Goal: Task Accomplishment & Management: Manage account settings

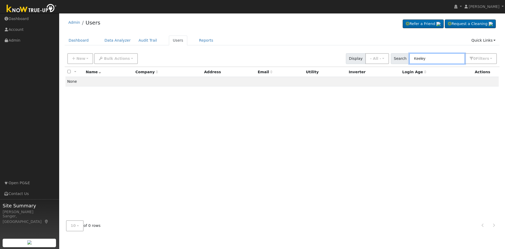
drag, startPoint x: 435, startPoint y: 58, endPoint x: 397, endPoint y: 58, distance: 38.1
click at [397, 58] on div "Search Keeley 0 Filter s My accounts Role Show - All - Show Leads Admin Billing…" at bounding box center [444, 58] width 106 height 11
paste input "Araceli and Eric Vasquez"
type input "Araceli and Eric Vasquez"
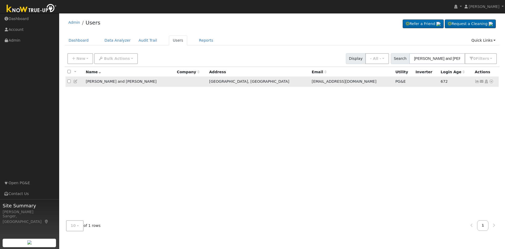
click at [75, 82] on icon at bounding box center [75, 81] width 5 height 4
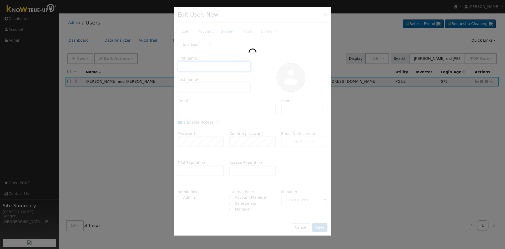
type input "01/21/2023"
type input "Araceli and Eric"
type input "Vasquez"
type input "evsvasquez21@gmail.com"
type input "(559) 273-8287"
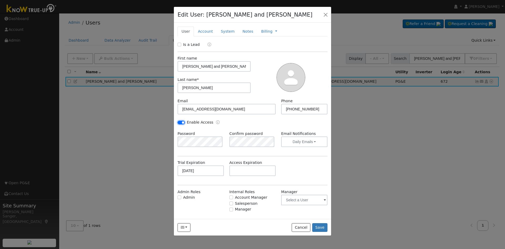
click at [182, 122] on input "Enable Access" at bounding box center [181, 122] width 7 height 4
checkbox input "false"
click at [227, 32] on link "System" at bounding box center [228, 32] width 22 height 10
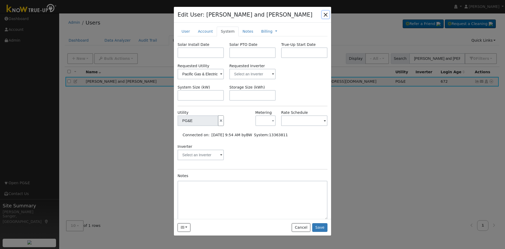
click at [325, 14] on button "button" at bounding box center [325, 14] width 7 height 7
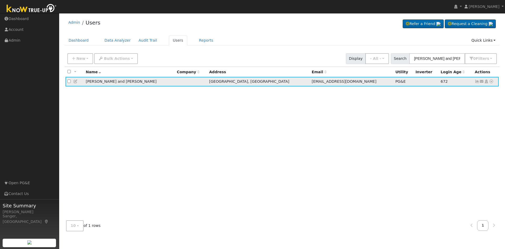
click at [491, 82] on icon at bounding box center [491, 81] width 5 height 4
click at [469, 91] on link "Data Analyzer" at bounding box center [474, 90] width 38 height 7
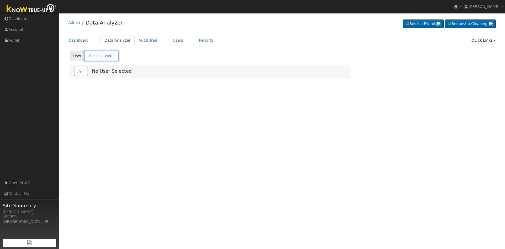
type input "[PERSON_NAME] and [PERSON_NAME]"
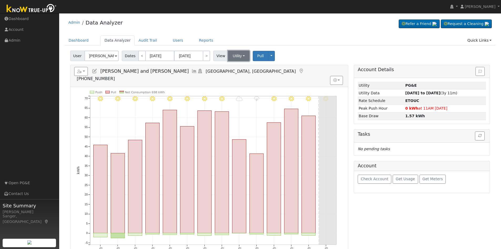
click at [233, 58] on button "Utility" at bounding box center [239, 55] width 22 height 11
click at [234, 73] on link "Solar" at bounding box center [245, 74] width 37 height 7
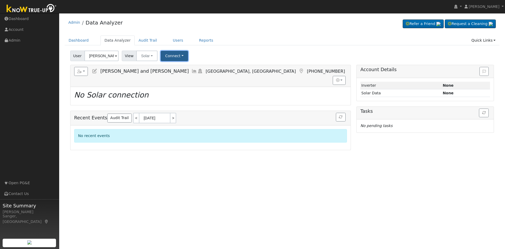
click at [164, 55] on button "Connect" at bounding box center [174, 56] width 27 height 10
click at [171, 78] on link "Quick Connect" at bounding box center [181, 78] width 41 height 7
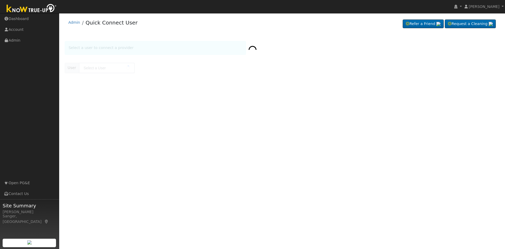
type input "[PERSON_NAME] and [PERSON_NAME]"
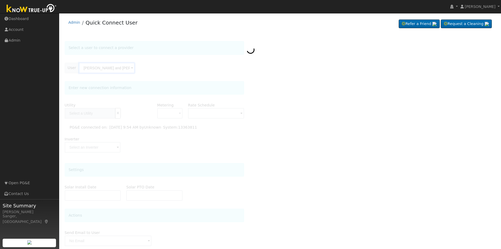
type input "PG&E"
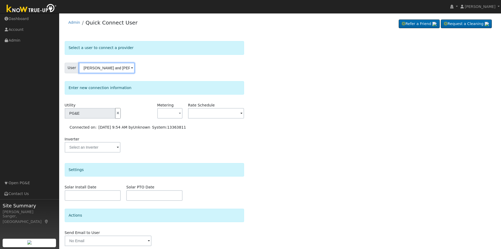
scroll to position [19, 0]
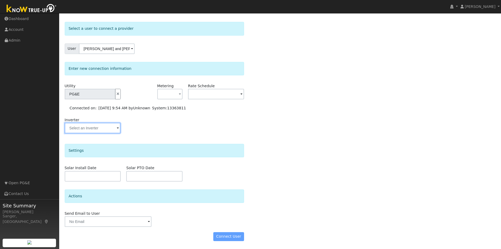
click at [91, 131] on input "text" at bounding box center [93, 128] width 56 height 11
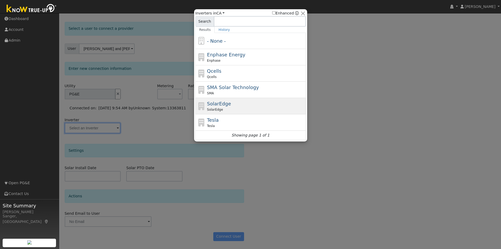
click at [217, 108] on span "SolarEdge" at bounding box center [215, 109] width 16 height 5
type input "SolarEdge"
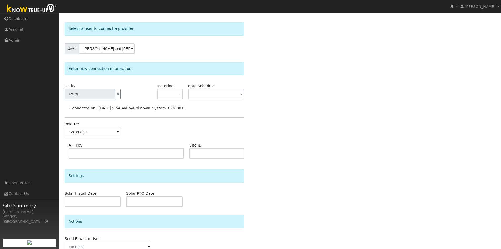
click at [112, 154] on input "text" at bounding box center [126, 153] width 115 height 11
type input "UDIJODHXNAYNGV512ZBRXAVDTO8XQLNO"
click at [212, 150] on input "text" at bounding box center [216, 153] width 55 height 11
paste input "902427"
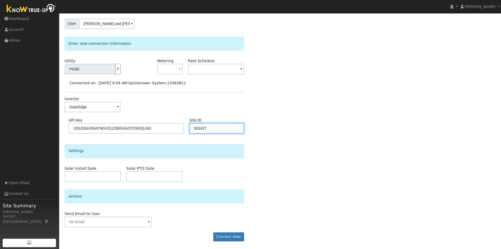
scroll to position [44, 0]
type input "902427"
click at [234, 233] on button "Connect User" at bounding box center [228, 236] width 31 height 9
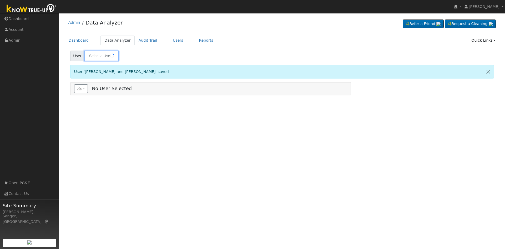
type input "[PERSON_NAME] and [PERSON_NAME]"
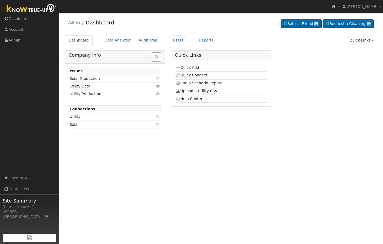
click at [169, 39] on link "Users" at bounding box center [178, 41] width 18 height 10
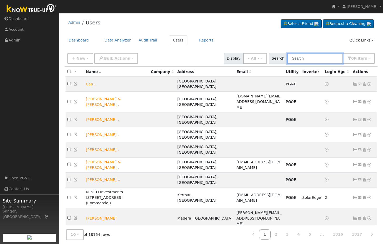
click at [312, 58] on input "text" at bounding box center [315, 58] width 56 height 11
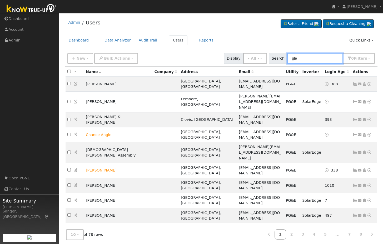
drag, startPoint x: 311, startPoint y: 57, endPoint x: 276, endPoint y: 56, distance: 35.0
click at [276, 56] on div "Search gle 0 Filter s My accounts Role Show - All - Show Leads Admin Billing Ad…" at bounding box center [322, 58] width 106 height 11
paste input "[PERSON_NAME] & [PERSON_NAME]"
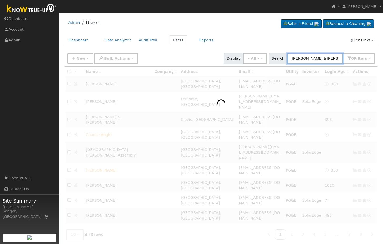
type input "Glenn & Natalie Nicholas"
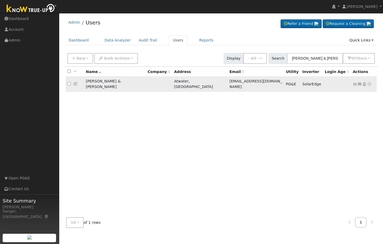
click at [355, 83] on icon at bounding box center [354, 84] width 5 height 4
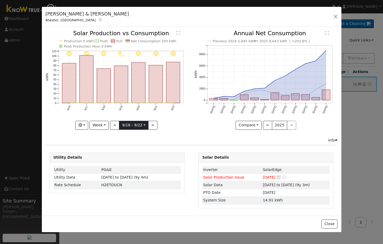
click at [122, 126] on input "[DATE]" at bounding box center [133, 125] width 29 height 8
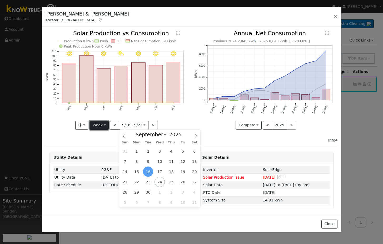
click at [99, 125] on button "Week" at bounding box center [98, 125] width 19 height 9
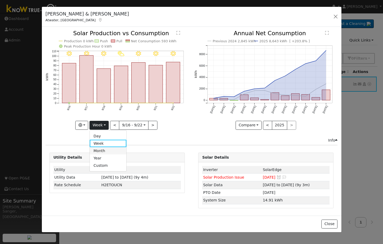
click at [100, 148] on link "Month" at bounding box center [108, 150] width 37 height 7
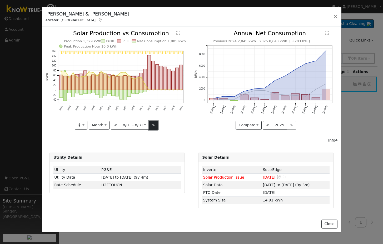
click at [150, 125] on button ">" at bounding box center [153, 125] width 9 height 9
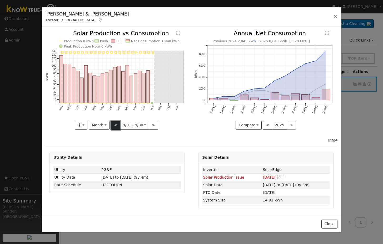
click at [114, 128] on button "<" at bounding box center [115, 125] width 9 height 9
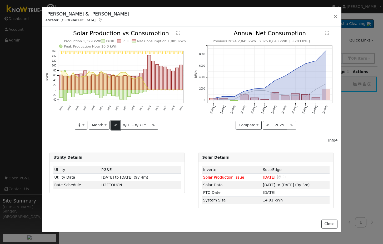
click at [115, 125] on button "<" at bounding box center [115, 125] width 9 height 9
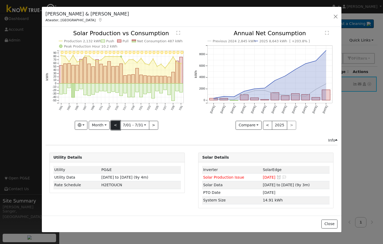
click at [115, 125] on button "<" at bounding box center [115, 125] width 9 height 9
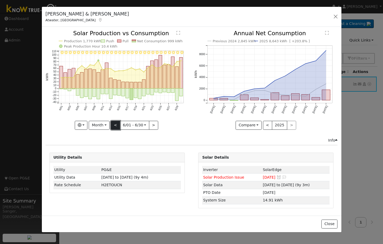
click at [115, 125] on button "<" at bounding box center [115, 125] width 9 height 9
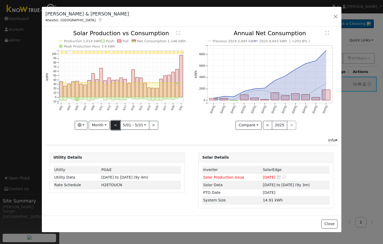
click at [115, 125] on button "<" at bounding box center [115, 125] width 9 height 9
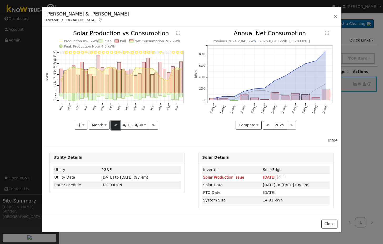
click at [115, 125] on button "<" at bounding box center [115, 125] width 9 height 9
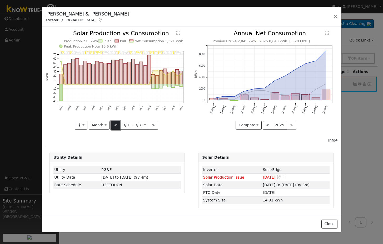
click at [115, 125] on button "<" at bounding box center [115, 125] width 9 height 9
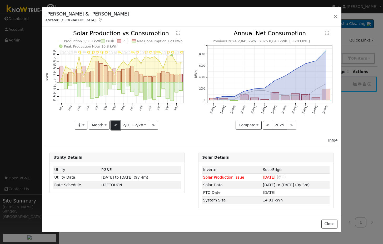
click at [115, 125] on button "<" at bounding box center [115, 125] width 9 height 9
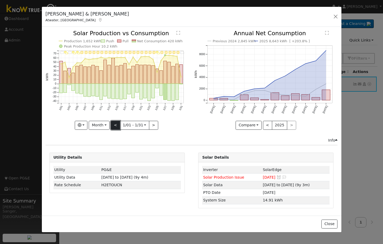
click at [115, 125] on button "<" at bounding box center [115, 125] width 9 height 9
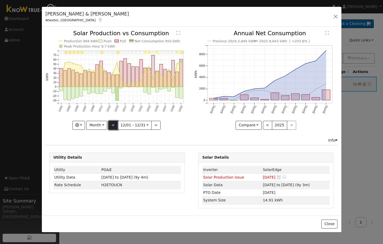
click at [115, 125] on button "<" at bounding box center [112, 125] width 9 height 9
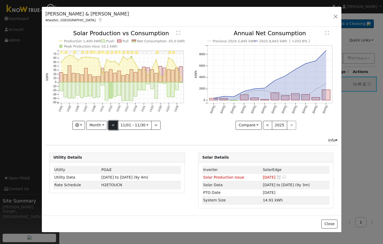
click at [115, 125] on button "<" at bounding box center [112, 125] width 9 height 9
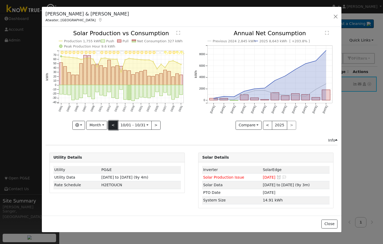
click at [115, 125] on button "<" at bounding box center [112, 125] width 9 height 9
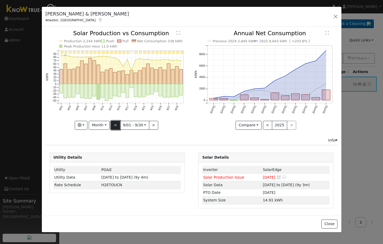
click at [115, 125] on button "<" at bounding box center [115, 125] width 9 height 9
type input "2024-08-01"
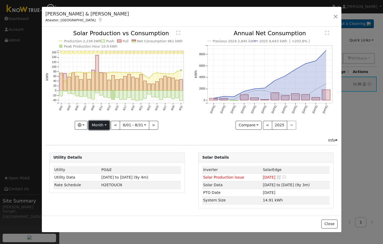
click at [97, 126] on button "Month" at bounding box center [99, 125] width 21 height 9
click at [100, 163] on link "Custom" at bounding box center [107, 165] width 37 height 7
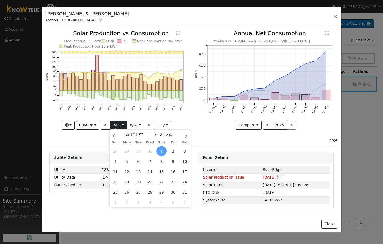
click at [116, 127] on input "2024-08-01" at bounding box center [118, 125] width 17 height 8
click at [140, 135] on select "January February March April May June July August September October November De…" at bounding box center [140, 135] width 34 height 6
select select "8"
click at [127, 132] on select "January February March April May June July August September October November De…" at bounding box center [140, 135] width 34 height 6
click at [160, 164] on span "12" at bounding box center [161, 161] width 10 height 10
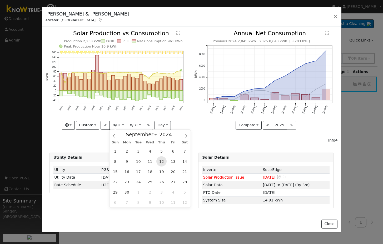
type input "[DATE]"
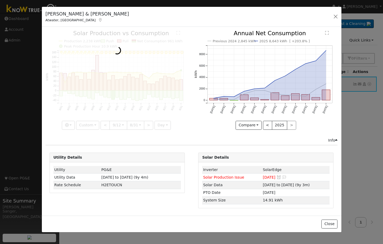
scroll to position [0, 4]
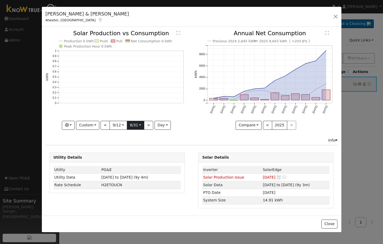
click at [134, 126] on input "2024-08-31" at bounding box center [135, 125] width 17 height 8
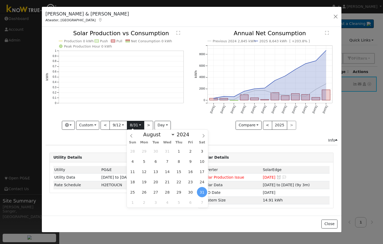
scroll to position [0, 0]
click at [156, 133] on select "January February March April May June July August September October November De…" at bounding box center [157, 135] width 34 height 6
select select "8"
click at [145, 132] on select "January February March April May June July August September October November De…" at bounding box center [157, 135] width 34 height 6
click at [190, 133] on span at bounding box center [192, 133] width 4 height 3
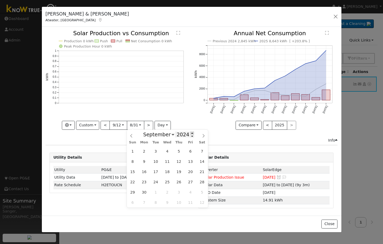
type input "2025"
click at [179, 162] on span "11" at bounding box center [179, 161] width 10 height 10
type input "[DATE]"
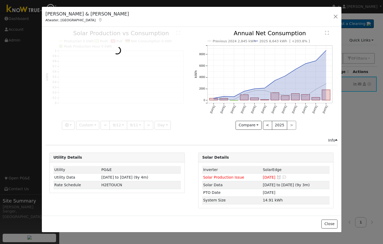
scroll to position [0, 4]
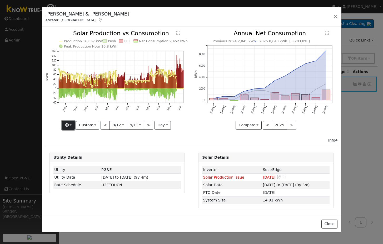
click at [68, 124] on icon "button" at bounding box center [67, 125] width 4 height 4
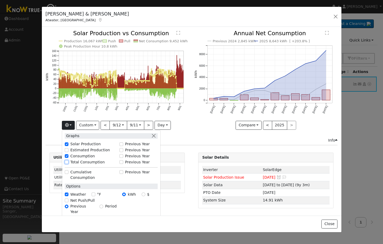
click at [68, 163] on input "Total Consumption" at bounding box center [67, 162] width 4 height 4
checkbox input "true"
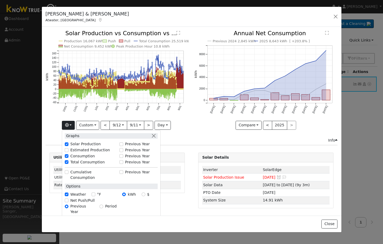
click at [193, 127] on div "Previous 2024 2,845 kWh 2025 8,643 kWh [ +203.8% ] Sep '24 Oct '24 Nov '24 Dec …" at bounding box center [265, 84] width 149 height 107
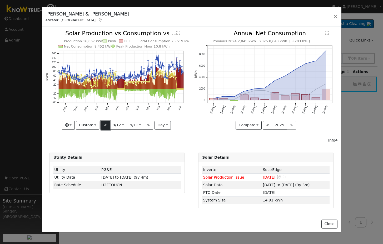
click at [105, 125] on button "<" at bounding box center [104, 125] width 9 height 9
type input "2023-09-13"
type input "2024-09-11"
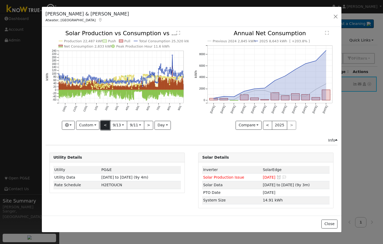
click at [105, 125] on button "<" at bounding box center [104, 125] width 9 height 9
type input "2022-09-13"
type input "2023-09-12"
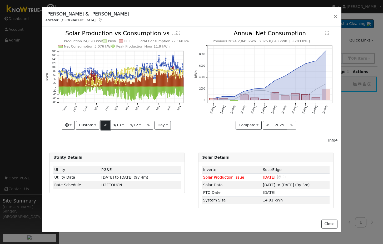
click at [105, 125] on button "<" at bounding box center [104, 125] width 9 height 9
type input "2021-09-13"
type input "2022-09-12"
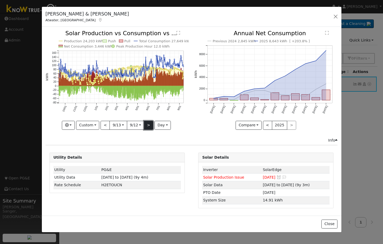
click at [149, 125] on button ">" at bounding box center [148, 125] width 9 height 9
type input "2022-09-13"
type input "2023-09-12"
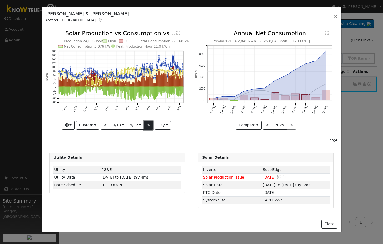
click at [149, 125] on button ">" at bounding box center [148, 125] width 9 height 9
type input "2023-09-13"
type input "2024-09-11"
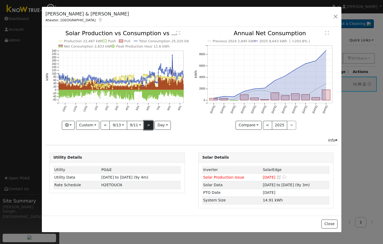
click at [150, 127] on button ">" at bounding box center [148, 125] width 9 height 9
type input "2024-09-12"
type input "2025-09-11"
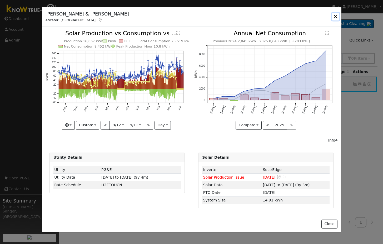
click at [335, 15] on button "button" at bounding box center [335, 16] width 7 height 7
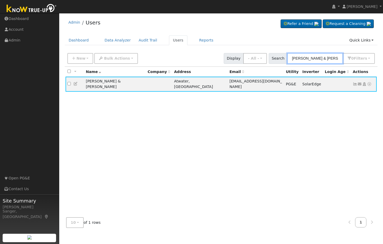
drag, startPoint x: 338, startPoint y: 58, endPoint x: 280, endPoint y: 58, distance: 57.6
click at [280, 58] on div "Search Glenn & Natalie Nicholas 0 Filter s My accounts Role Show - All - Show L…" at bounding box center [322, 58] width 106 height 11
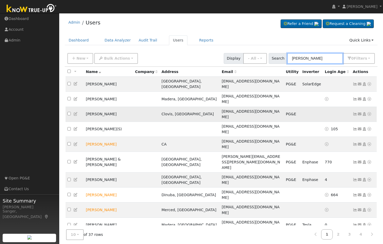
type input "danny"
click at [75, 112] on icon at bounding box center [75, 114] width 5 height 4
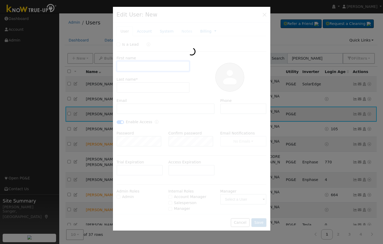
type input "12/27/2029"
type input "Danny"
type input "Armenta"
type input "drarmenta72@yahoo.com"
type input "Click to dial(559) 593-1833"
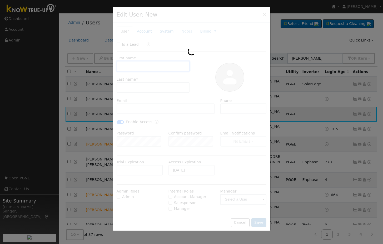
checkbox input "true"
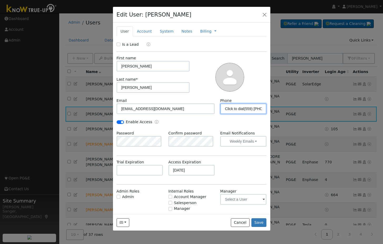
drag, startPoint x: 241, startPoint y: 109, endPoint x: 203, endPoint y: 111, distance: 38.2
click at [203, 111] on div "Email drarmenta72@yahoo.com Phone Click to dial(559) 593-1833" at bounding box center [191, 108] width 155 height 21
click at [250, 108] on input "(559) 593-1833" at bounding box center [243, 109] width 46 height 11
type input "(559) 593-1833"
click at [257, 223] on button "Save" at bounding box center [258, 223] width 15 height 9
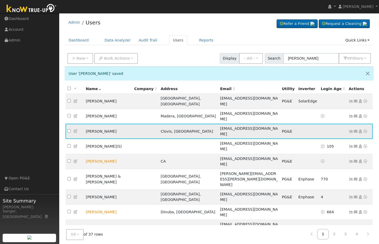
click at [351, 130] on icon at bounding box center [350, 132] width 5 height 4
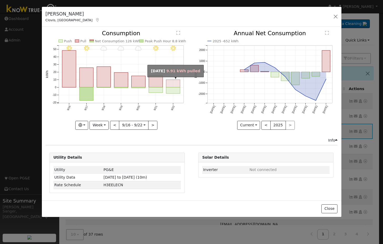
click at [175, 87] on rect "onclick=""" at bounding box center [173, 84] width 14 height 8
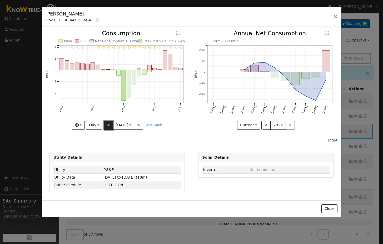
click at [108, 124] on button "<" at bounding box center [108, 125] width 9 height 9
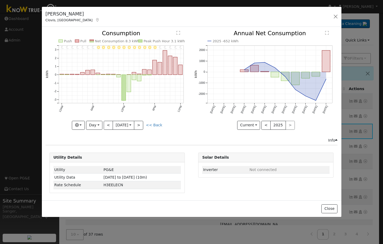
click at [156, 125] on link "<< Back" at bounding box center [154, 125] width 16 height 4
type input "2025-09-16"
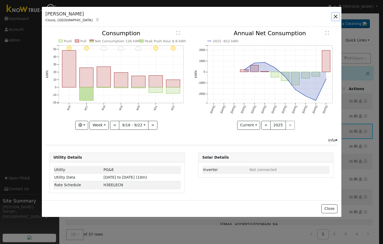
click at [335, 16] on button "button" at bounding box center [335, 16] width 7 height 7
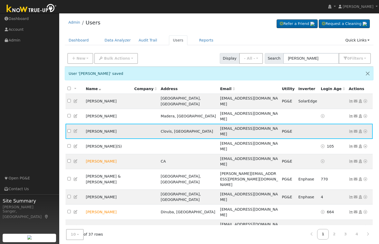
click at [365, 130] on icon at bounding box center [365, 132] width 5 height 4
click at [347, 137] on link "Data Analyzer" at bounding box center [348, 140] width 38 height 7
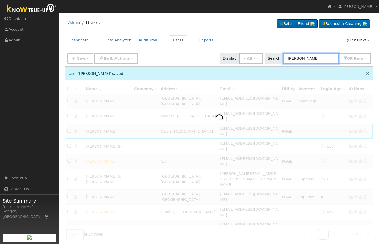
click at [309, 58] on input "danny" at bounding box center [311, 58] width 56 height 11
click at [366, 73] on button "Close" at bounding box center [367, 73] width 11 height 13
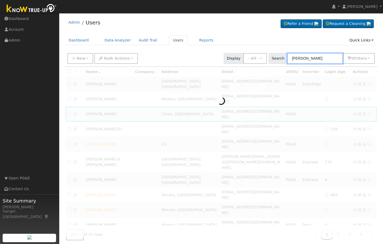
click at [312, 59] on input "danny" at bounding box center [315, 58] width 56 height 11
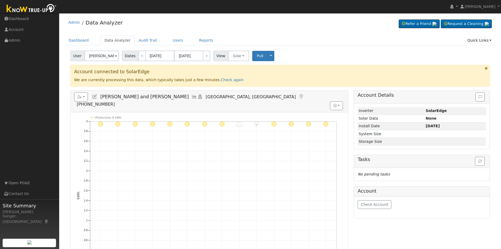
click at [97, 56] on input "Araceli and Eric Vasquez" at bounding box center [101, 55] width 34 height 11
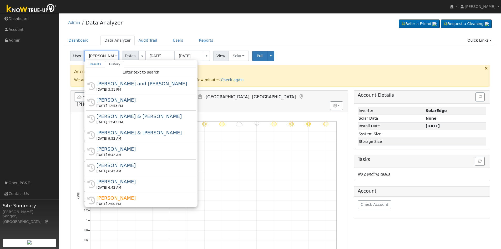
click at [97, 56] on input "Araceli and Eric Vasquez" at bounding box center [101, 55] width 34 height 11
click at [99, 56] on input "Araceli and Eric Vasquez" at bounding box center [101, 55] width 34 height 11
click at [243, 23] on div "Admin Data Analyzer Refer a Friend Request a Cleaning" at bounding box center [280, 24] width 431 height 16
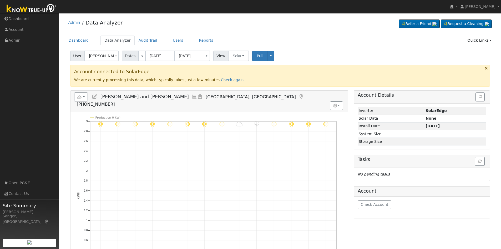
click at [191, 97] on icon at bounding box center [194, 96] width 6 height 5
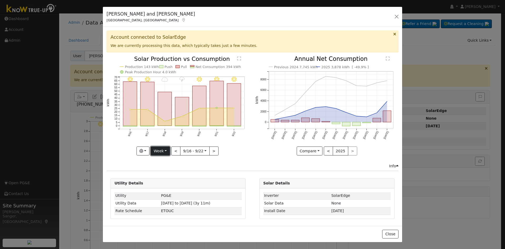
click at [158, 149] on button "Week" at bounding box center [160, 150] width 19 height 9
click at [158, 183] on link "Year" at bounding box center [169, 183] width 37 height 7
type input "2024-09-01"
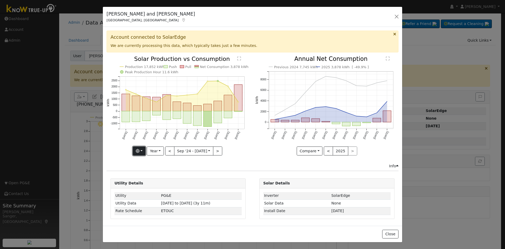
click at [138, 149] on icon "button" at bounding box center [138, 151] width 4 height 4
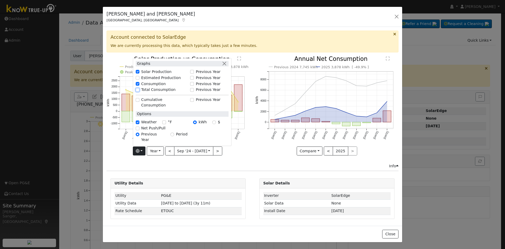
click at [139, 92] on input "Total Consumption" at bounding box center [138, 90] width 4 height 4
checkbox input "true"
click at [226, 66] on button "button" at bounding box center [225, 64] width 6 height 6
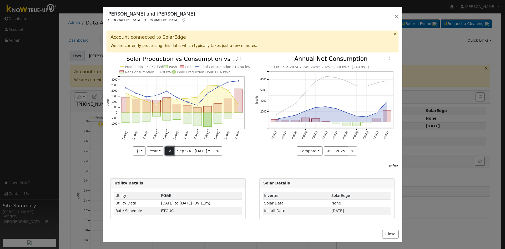
click at [169, 149] on button "<" at bounding box center [169, 150] width 9 height 9
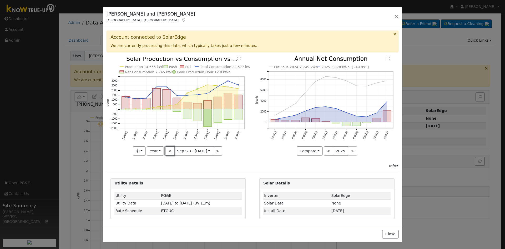
click at [169, 149] on button "<" at bounding box center [169, 150] width 9 height 9
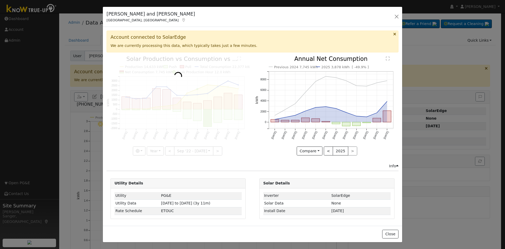
click at [393, 35] on icon at bounding box center [394, 34] width 3 height 4
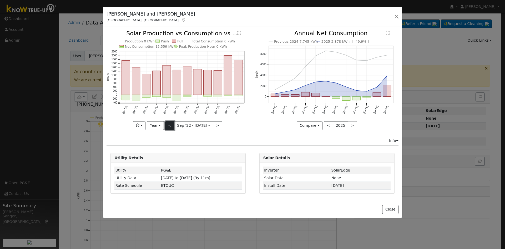
click at [169, 124] on button "<" at bounding box center [169, 125] width 9 height 9
type input "2021-09-01"
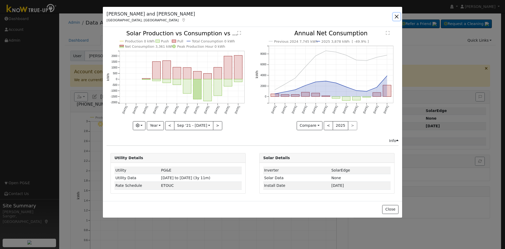
click at [397, 16] on button "button" at bounding box center [396, 16] width 7 height 7
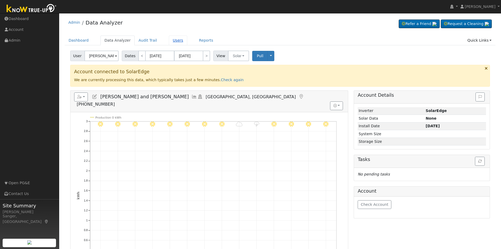
click at [169, 41] on link "Users" at bounding box center [178, 41] width 18 height 10
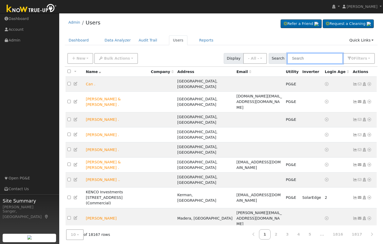
click at [311, 58] on input "text" at bounding box center [315, 58] width 56 height 11
paste input "[PERSON_NAME]"
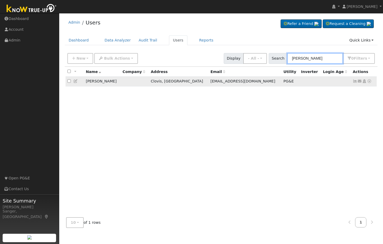
type input "[PERSON_NAME]"
click at [360, 82] on icon at bounding box center [359, 81] width 5 height 4
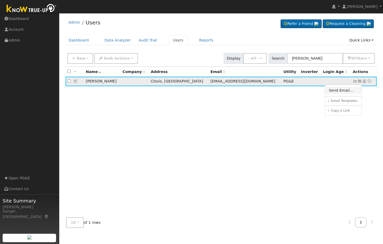
click at [347, 91] on link "Send Email..." at bounding box center [343, 90] width 37 height 7
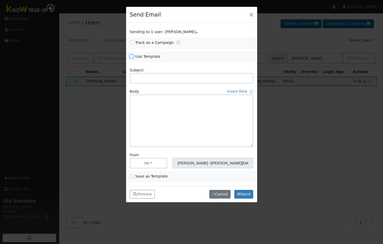
click at [131, 56] on input "Use Template" at bounding box center [132, 57] width 4 height 4
checkbox input "true"
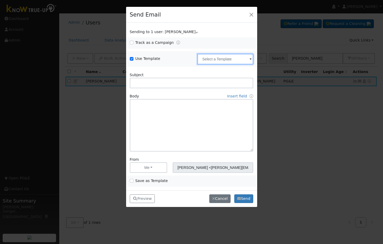
click at [211, 59] on input "text" at bounding box center [225, 59] width 56 height 11
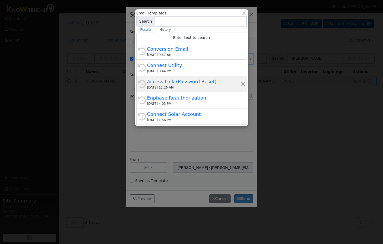
click at [186, 83] on div "Access Link (Password Reset)" at bounding box center [194, 81] width 94 height 7
type input "Access Link (Password Reset)"
type input "Know True-Up Access Link (Password Reset)"
type textarea "Dear {user_fname}, Here is a link to access Know True-Up. You will be asked to …"
type input "Know True-Up <knowtrueup@solardatapros.com>"
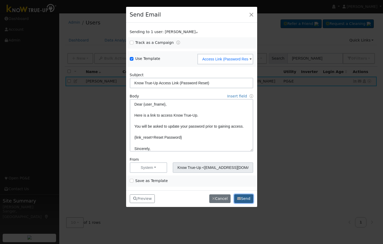
click at [243, 199] on button "Send" at bounding box center [243, 199] width 19 height 9
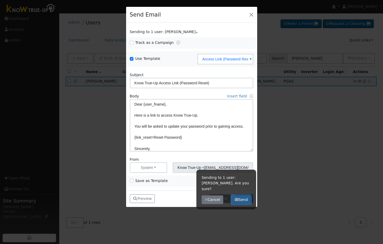
click at [243, 196] on button "Send" at bounding box center [240, 200] width 19 height 9
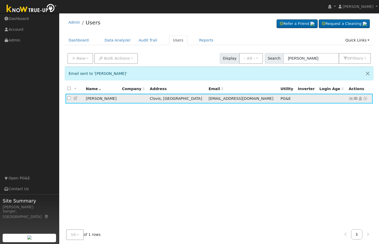
click at [356, 100] on icon at bounding box center [355, 99] width 5 height 4
click at [336, 110] on link "Send Email..." at bounding box center [339, 107] width 37 height 7
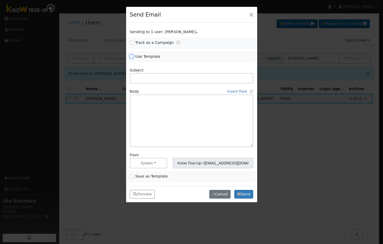
click at [130, 56] on input "Use Template" at bounding box center [132, 57] width 4 height 4
checkbox input "true"
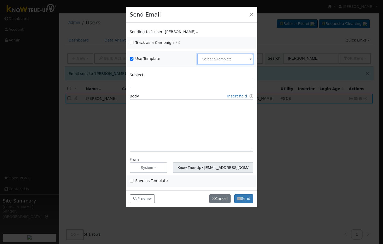
click at [212, 60] on input "text" at bounding box center [225, 59] width 56 height 11
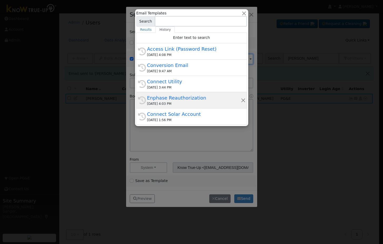
click at [195, 105] on div "08/19/2025 4:03 PM" at bounding box center [194, 104] width 94 height 5
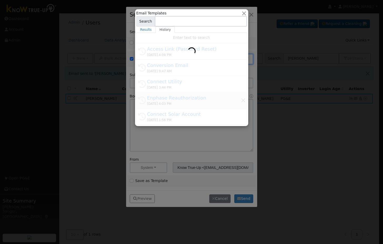
type input "Enphase Reauthorization"
type input "IMPORTANT: Update to Enphase Data Sharing, Action Required"
type textarea "Dear {user_fname}, Enphase recently changed their process for sending your sola…"
type input "[PERSON_NAME] <[PERSON_NAME][EMAIL_ADDRESS][DOMAIN_NAME]>"
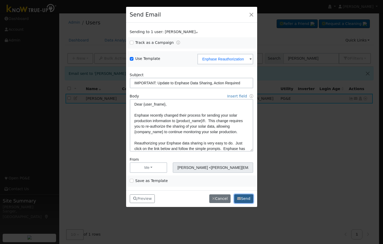
click at [239, 200] on icon "button" at bounding box center [239, 199] width 4 height 4
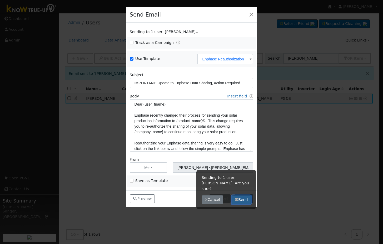
click at [240, 196] on button "Send" at bounding box center [240, 200] width 19 height 9
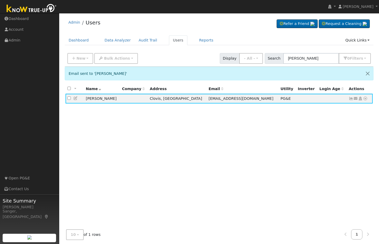
click at [292, 154] on div "All None All on page None on page Name Company Address Email Utility Inverter L…" at bounding box center [219, 157] width 309 height 146
click at [188, 159] on div "All None All on page None on page Name Company Address Email Utility Inverter L…" at bounding box center [219, 157] width 309 height 146
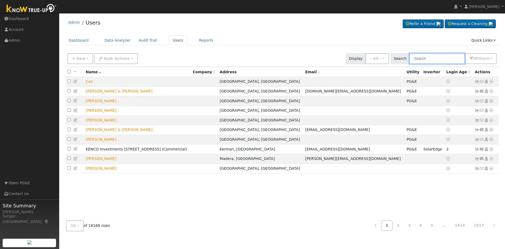
click at [438, 60] on input "text" at bounding box center [437, 58] width 56 height 11
paste input "[PERSON_NAME] & [PERSON_NAME]"
type input "[PERSON_NAME] & [PERSON_NAME]"
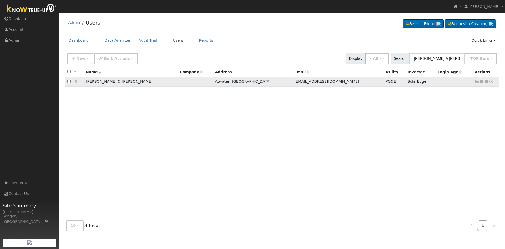
click at [492, 82] on icon at bounding box center [491, 81] width 5 height 4
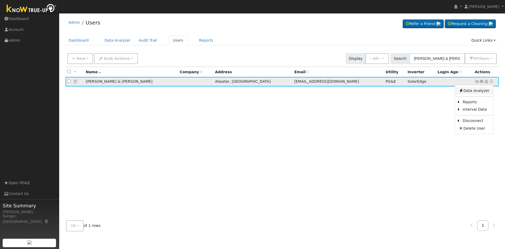
click at [476, 91] on link "Data Analyzer" at bounding box center [474, 90] width 38 height 7
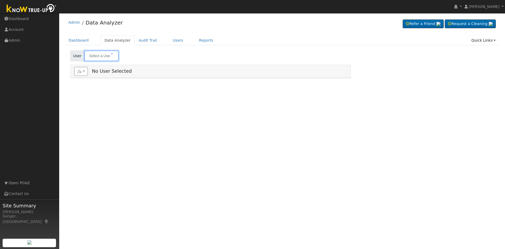
type input "[PERSON_NAME] & [PERSON_NAME]"
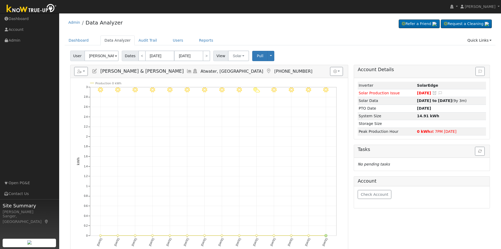
click at [186, 72] on icon at bounding box center [189, 71] width 6 height 5
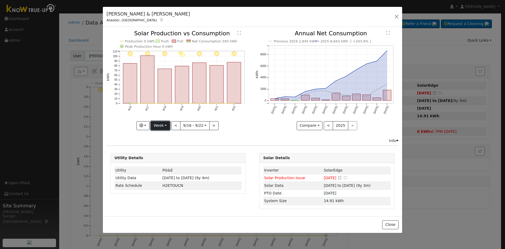
click at [161, 125] on button "Week" at bounding box center [160, 125] width 19 height 9
click at [166, 150] on link "Month" at bounding box center [169, 150] width 37 height 7
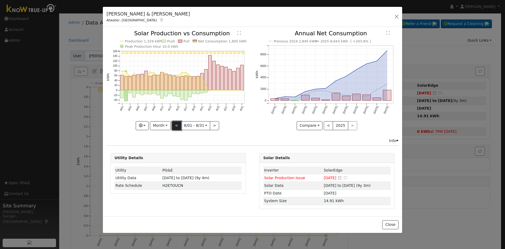
click at [175, 125] on button "<" at bounding box center [176, 125] width 9 height 9
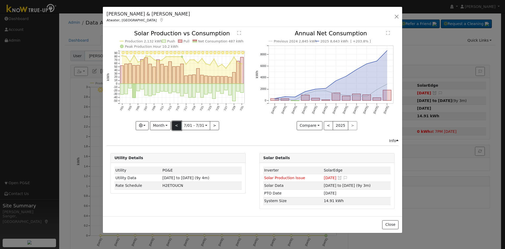
click at [175, 125] on button "<" at bounding box center [176, 125] width 9 height 9
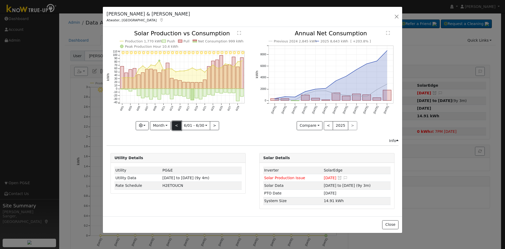
click at [176, 125] on button "<" at bounding box center [176, 125] width 9 height 9
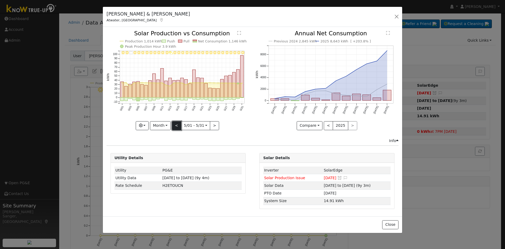
click at [176, 125] on button "<" at bounding box center [176, 125] width 9 height 9
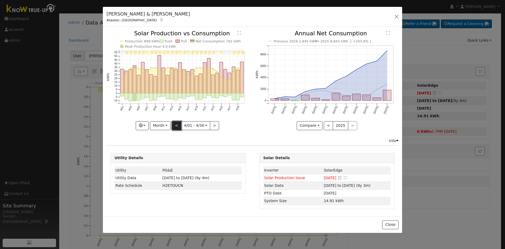
click at [176, 125] on button "<" at bounding box center [176, 125] width 9 height 9
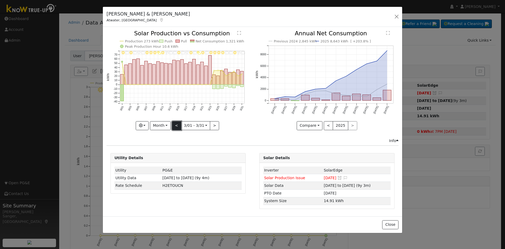
click at [177, 125] on button "<" at bounding box center [176, 125] width 9 height 9
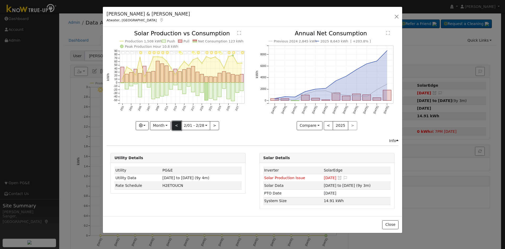
click at [177, 125] on button "<" at bounding box center [176, 125] width 9 height 9
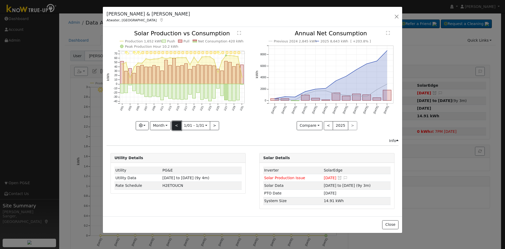
click at [177, 125] on button "<" at bounding box center [176, 125] width 9 height 9
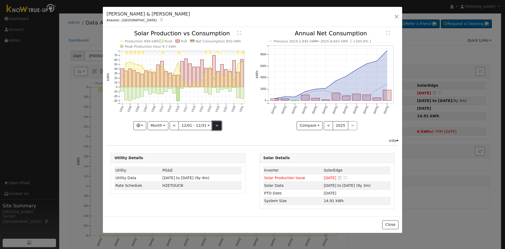
click at [216, 124] on button ">" at bounding box center [216, 125] width 9 height 9
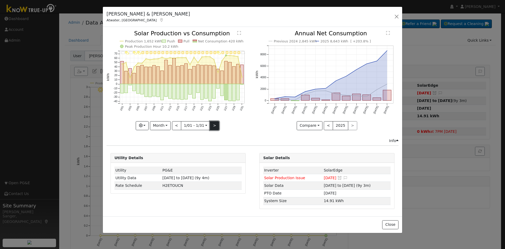
click at [216, 124] on button ">" at bounding box center [214, 125] width 9 height 9
type input "2025-02-01"
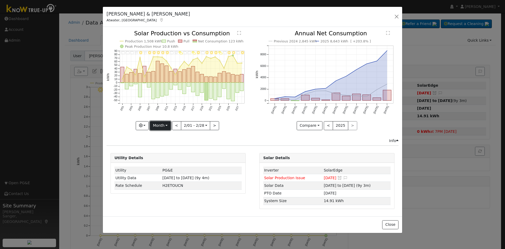
click at [159, 125] on button "Month" at bounding box center [160, 125] width 21 height 9
click at [162, 165] on link "Custom" at bounding box center [168, 165] width 37 height 7
click at [175, 124] on input "2025-02-01" at bounding box center [179, 125] width 17 height 8
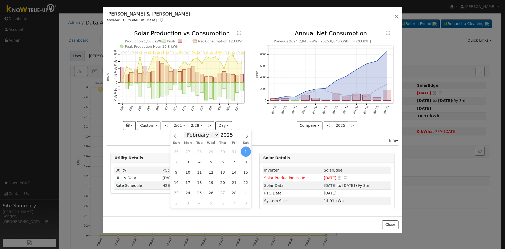
click at [204, 135] on select "January February March April May June July August September October November De…" at bounding box center [201, 135] width 34 height 6
select select "2"
click at [189, 132] on select "January February March April May June July August September October November De…" at bounding box center [201, 135] width 34 height 6
click at [200, 191] on span "25" at bounding box center [199, 192] width 10 height 10
type input "2025-03-25"
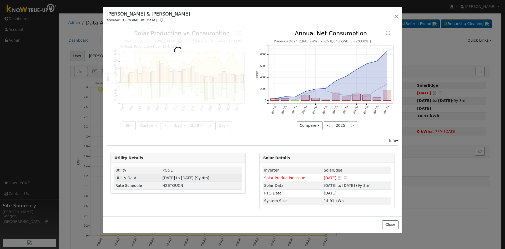
scroll to position [0, 4]
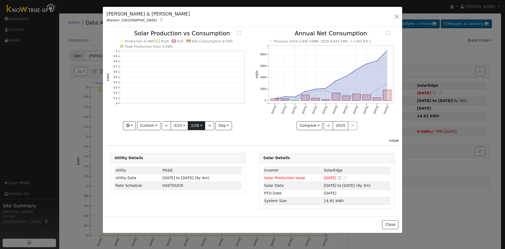
click at [196, 125] on input "2025-02-28" at bounding box center [196, 125] width 17 height 8
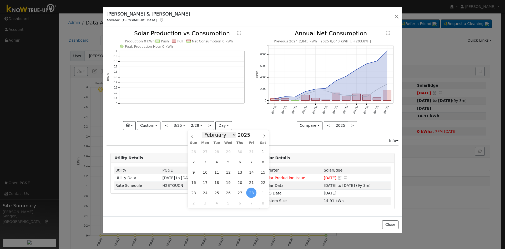
click at [214, 136] on select "January February March April May June July August September October November De…" at bounding box center [219, 135] width 34 height 6
select select "5"
click at [206, 132] on select "January February March April May June July August September October November De…" at bounding box center [219, 135] width 34 height 6
click at [230, 151] on span "4" at bounding box center [228, 151] width 10 height 10
type input "2025-06-04"
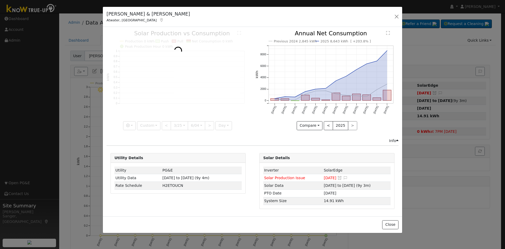
scroll to position [0, 4]
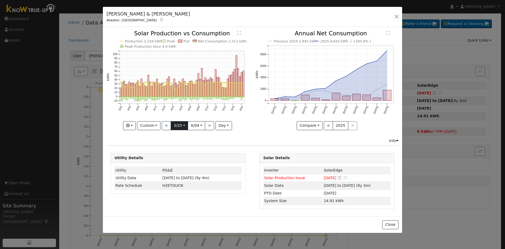
click at [182, 124] on input "2025-03-25" at bounding box center [179, 125] width 17 height 8
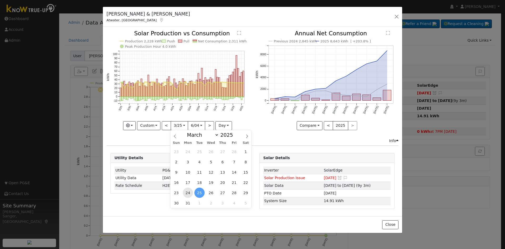
click at [189, 190] on span "24" at bounding box center [188, 192] width 10 height 10
type input "2025-03-24"
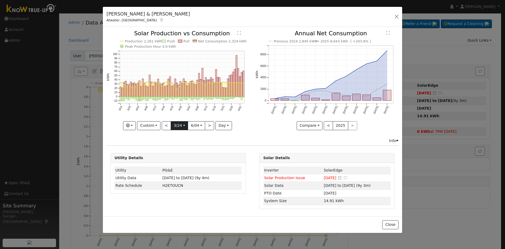
click at [176, 126] on input "2025-03-24" at bounding box center [179, 125] width 17 height 8
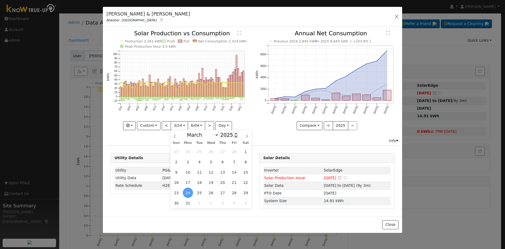
click at [234, 137] on span at bounding box center [236, 136] width 4 height 3
type input "2024"
click at [178, 191] on span "24" at bounding box center [176, 192] width 10 height 10
type input "2024-03-24"
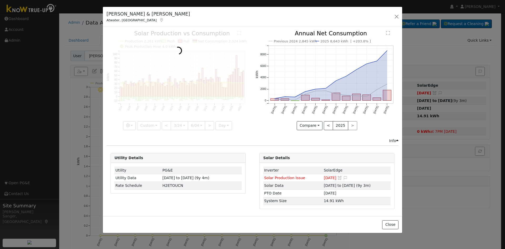
scroll to position [0, 4]
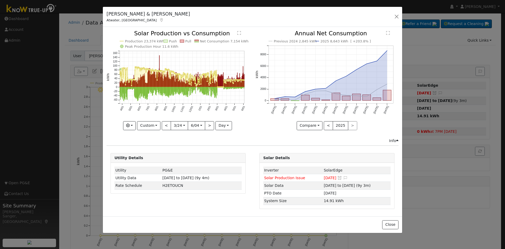
click at [195, 126] on input "2025-06-04" at bounding box center [196, 125] width 17 height 8
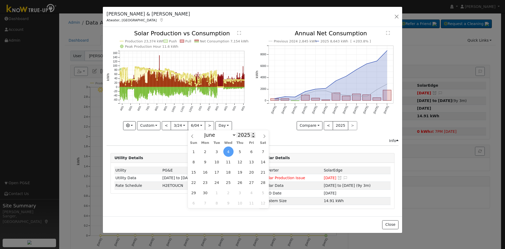
click at [251, 137] on span at bounding box center [253, 136] width 4 height 3
type input "2024"
click at [217, 161] on span "4" at bounding box center [217, 161] width 10 height 10
type input "2024-06-04"
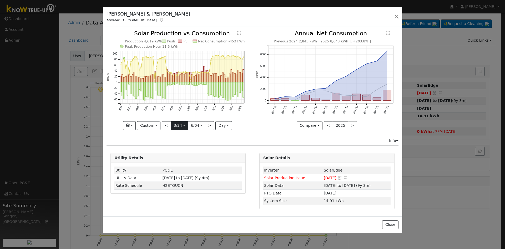
click at [178, 127] on input "2024-03-24" at bounding box center [179, 125] width 17 height 8
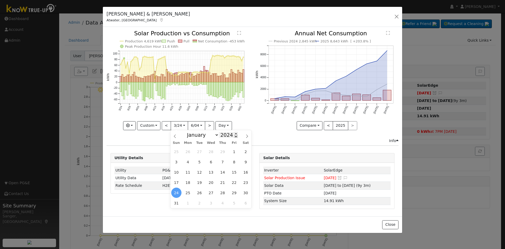
click at [234, 136] on span at bounding box center [236, 136] width 4 height 3
type input "2023"
click at [235, 182] on span "24" at bounding box center [234, 182] width 10 height 10
type input "2023-03-24"
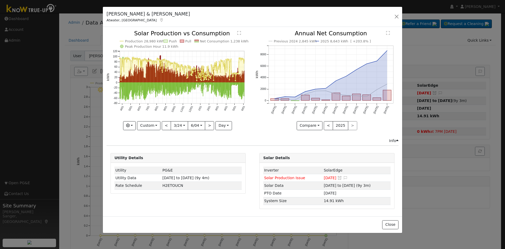
click at [199, 124] on input "2024-06-04" at bounding box center [196, 125] width 17 height 8
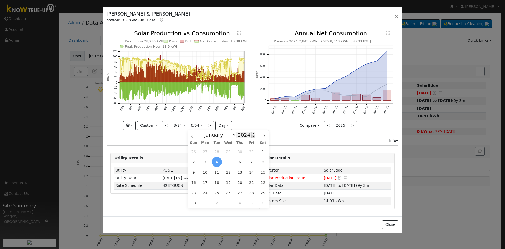
click at [251, 136] on span at bounding box center [253, 136] width 4 height 3
type input "2023"
click at [192, 162] on span "4" at bounding box center [194, 161] width 10 height 10
type input "2023-06-04"
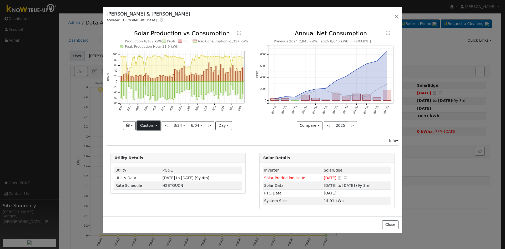
click at [152, 126] on button "Custom" at bounding box center [148, 125] width 23 height 9
click at [202, 147] on div "Issue History Date By Flag Comment Type No Issue History Production 6,187 kWh P…" at bounding box center [252, 121] width 299 height 189
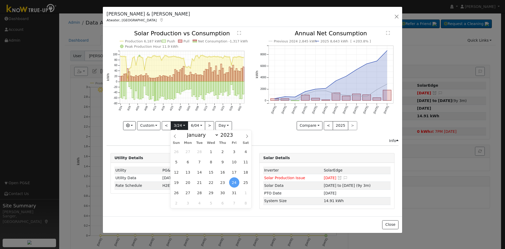
click at [176, 125] on input "2023-03-24" at bounding box center [179, 125] width 17 height 8
click at [234, 137] on span at bounding box center [236, 136] width 4 height 3
click at [234, 134] on span at bounding box center [236, 133] width 4 height 3
type input "2024"
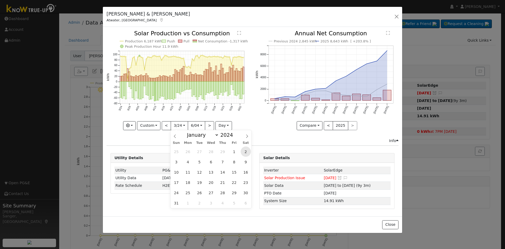
click at [245, 152] on span "2" at bounding box center [246, 151] width 10 height 10
type input "2024-03-02"
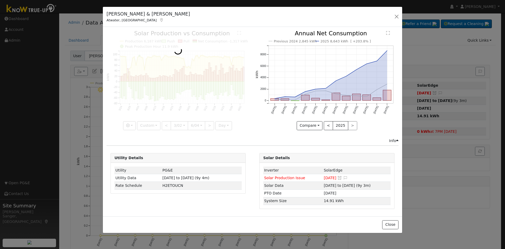
scroll to position [0, 4]
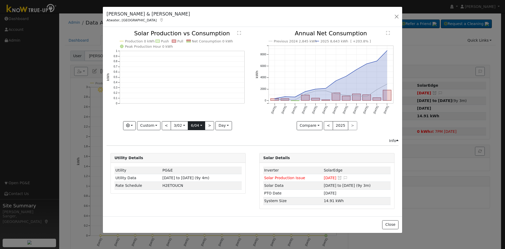
click at [198, 125] on input "2023-06-04" at bounding box center [196, 125] width 17 height 8
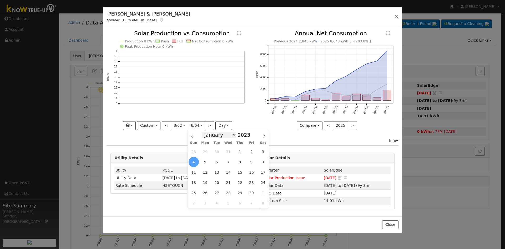
click at [223, 135] on select "January February March April May June July August September October November De…" at bounding box center [219, 135] width 34 height 6
select select "2"
click at [206, 132] on select "January February March April May June July August September October November De…" at bounding box center [219, 135] width 34 height 6
click at [251, 133] on span at bounding box center [253, 133] width 4 height 3
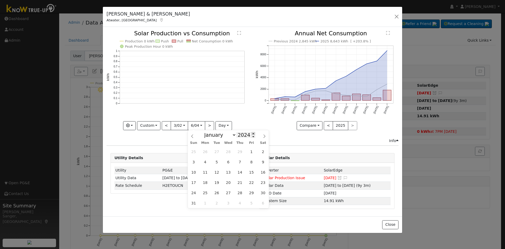
type input "2025"
click at [196, 194] on span "23" at bounding box center [194, 192] width 10 height 10
type input "2025-03-23"
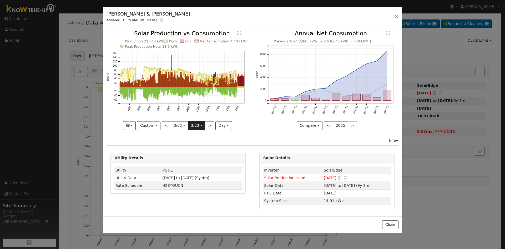
click at [197, 125] on input "2025-03-23" at bounding box center [196, 125] width 17 height 8
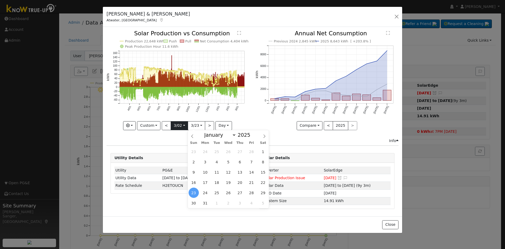
scroll to position [0, 0]
click at [181, 126] on input "2024-03-02" at bounding box center [179, 125] width 17 height 8
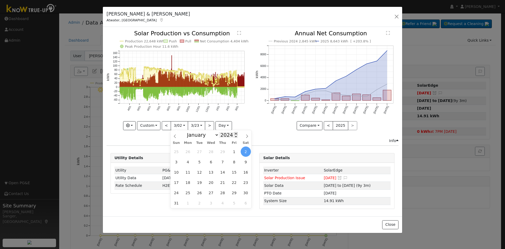
click at [234, 133] on span at bounding box center [236, 133] width 4 height 3
type input "2025"
click at [176, 161] on span "2" at bounding box center [176, 161] width 10 height 10
type input "2025-03-02"
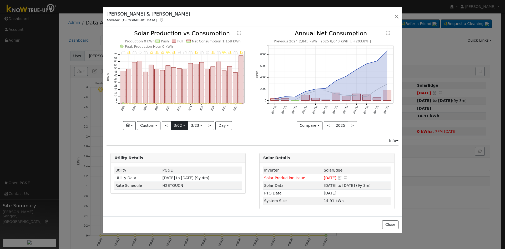
click at [181, 125] on input "2025-03-02" at bounding box center [179, 125] width 17 height 8
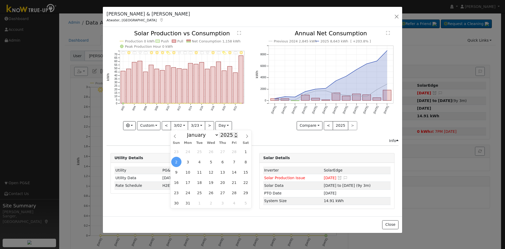
scroll to position [0, 0]
click at [234, 136] on span at bounding box center [236, 136] width 4 height 3
type input "2024"
click at [245, 151] on span "2" at bounding box center [246, 151] width 10 height 10
type input "2024-03-02"
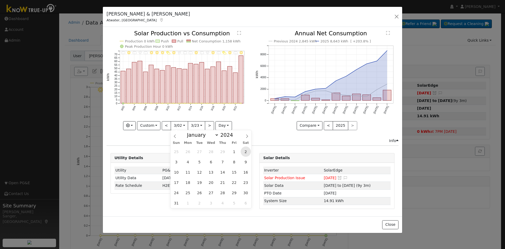
scroll to position [0, 4]
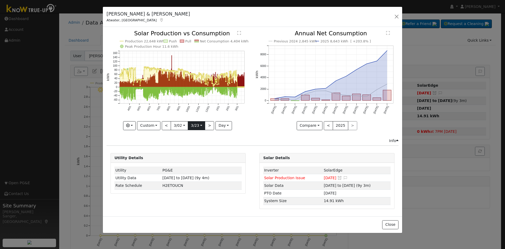
click at [194, 124] on input "2025-03-23" at bounding box center [196, 125] width 17 height 8
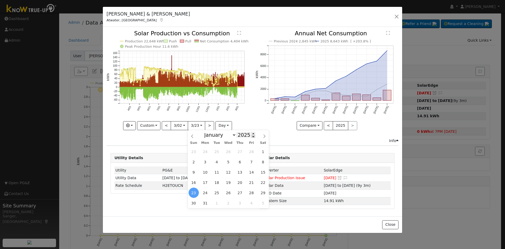
click at [251, 137] on span at bounding box center [253, 136] width 4 height 3
type input "2024"
click at [263, 184] on span "23" at bounding box center [263, 182] width 10 height 10
type input "2024-03-23"
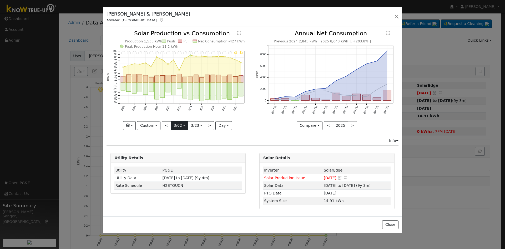
click at [175, 124] on input "2024-03-02" at bounding box center [179, 125] width 17 height 8
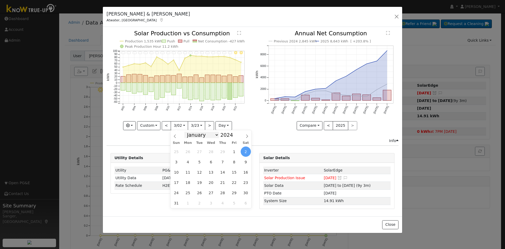
click at [198, 136] on select "January February March April May June July August September October November De…" at bounding box center [201, 135] width 34 height 6
click at [201, 135] on select "January February March April May June July August September October November De…" at bounding box center [201, 135] width 34 height 6
select select "7"
click at [189, 132] on select "January February March April May June July August September October November De…" at bounding box center [201, 135] width 34 height 6
click at [231, 183] on span "23" at bounding box center [234, 182] width 10 height 10
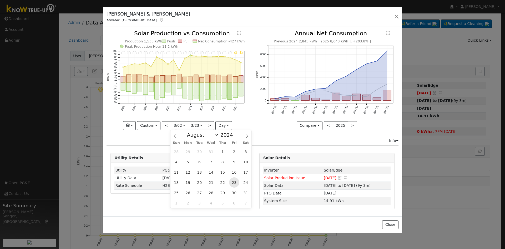
type input "2024-08-23"
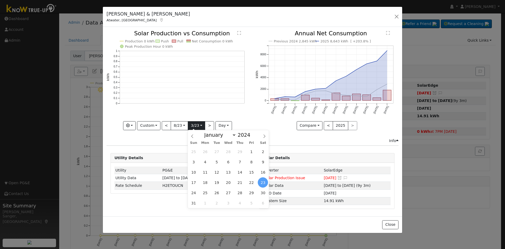
click at [196, 126] on input "2024-03-23" at bounding box center [196, 125] width 17 height 8
click at [215, 134] on select "January February March April May June July August September October November De…" at bounding box center [219, 135] width 34 height 6
select select "8"
click at [206, 132] on select "January February March April May June July August September October November De…" at bounding box center [219, 135] width 34 height 6
click at [227, 163] on span "11" at bounding box center [228, 161] width 10 height 10
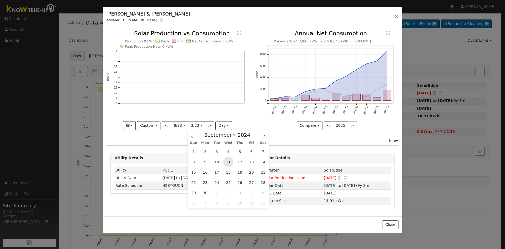
type input "2024-09-11"
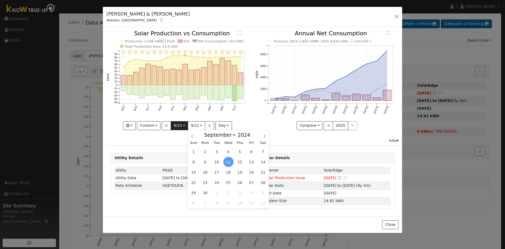
click at [181, 124] on input "2024-08-23" at bounding box center [179, 125] width 17 height 8
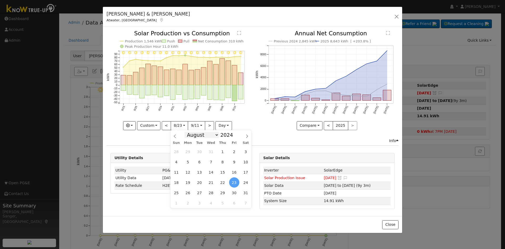
click at [202, 134] on select "January February March April May June July August September October November De…" at bounding box center [201, 135] width 34 height 6
select select "8"
click at [189, 132] on select "January February March April May June July August September October November De…" at bounding box center [201, 135] width 34 height 6
click at [221, 163] on span "12" at bounding box center [223, 161] width 10 height 10
type input "2024-09-12"
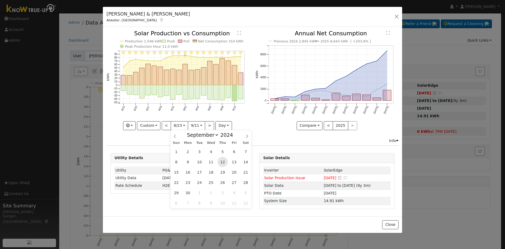
scroll to position [0, 4]
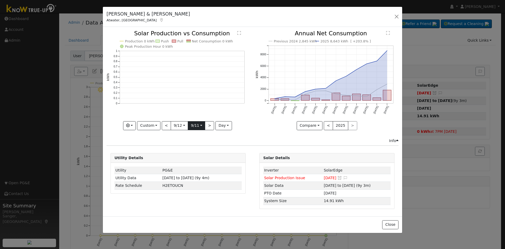
click at [197, 127] on input "2024-09-11" at bounding box center [196, 125] width 17 height 8
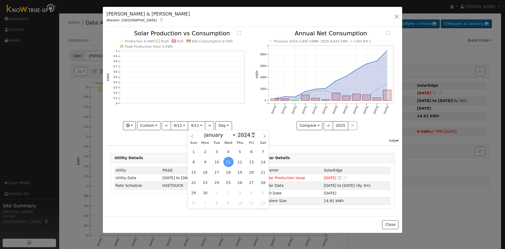
click at [251, 132] on span at bounding box center [253, 133] width 4 height 3
type input "2025"
click at [242, 162] on span "11" at bounding box center [240, 161] width 10 height 10
type input "2025-09-11"
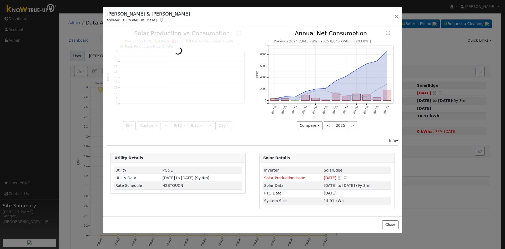
scroll to position [0, 4]
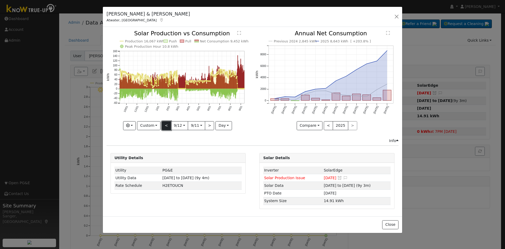
click at [166, 126] on button "<" at bounding box center [166, 125] width 9 height 9
type input "2023-09-13"
type input "2024-09-11"
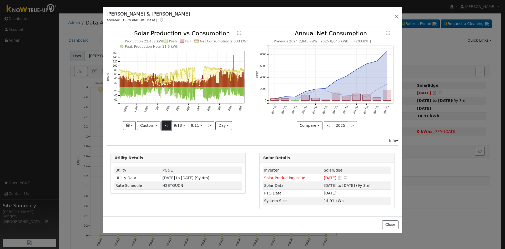
click at [166, 126] on button "<" at bounding box center [166, 125] width 9 height 9
type input "2022-09-13"
type input "2023-09-12"
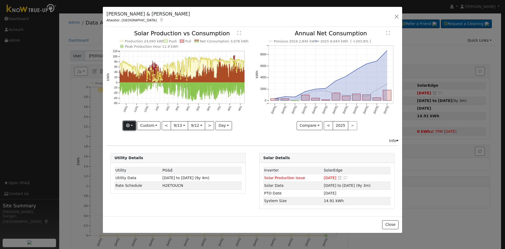
click at [130, 123] on button "button" at bounding box center [129, 125] width 13 height 9
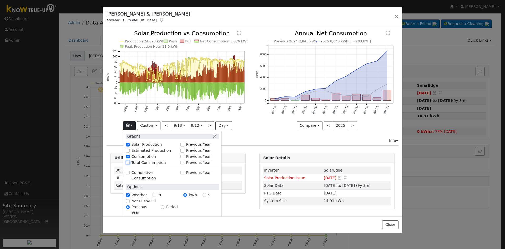
click at [129, 162] on input "Total Consumption" at bounding box center [128, 162] width 4 height 4
checkbox input "true"
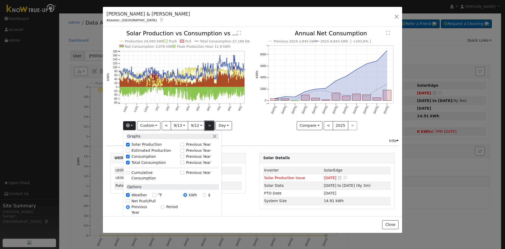
click at [210, 124] on button ">" at bounding box center [209, 125] width 9 height 9
type input "2023-09-13"
type input "2024-09-11"
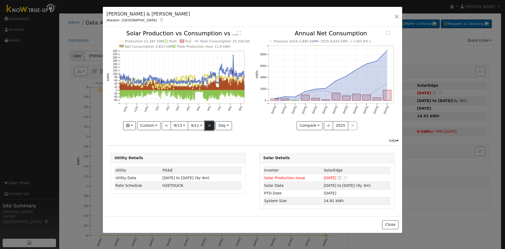
click at [210, 124] on button ">" at bounding box center [209, 125] width 9 height 9
type input "2024-09-12"
type input "2025-09-11"
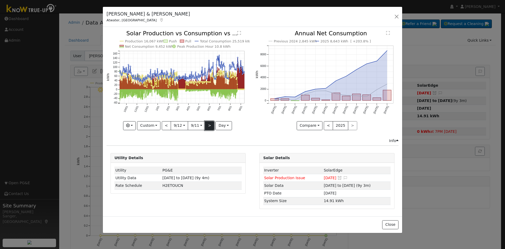
click at [210, 124] on button ">" at bounding box center [209, 125] width 9 height 9
type input "2025-09-12"
type input "2026-09-11"
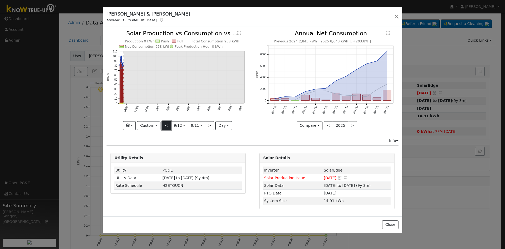
click at [168, 124] on button "<" at bounding box center [166, 125] width 9 height 9
type input "2024-09-12"
type input "2025-09-11"
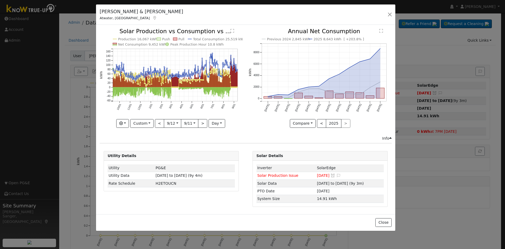
drag, startPoint x: 140, startPoint y: 13, endPoint x: 134, endPoint y: 11, distance: 7.2
click at [134, 11] on h5 "[PERSON_NAME] & [PERSON_NAME]" at bounding box center [141, 11] width 83 height 7
click at [390, 13] on button "button" at bounding box center [389, 14] width 7 height 7
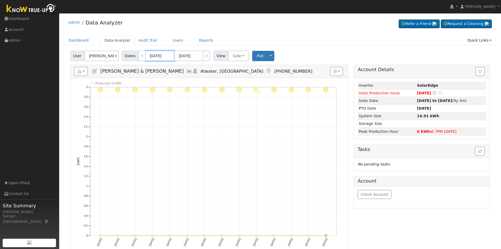
click at [158, 54] on input "09/10/2025" at bounding box center [159, 55] width 29 height 11
click at [116, 76] on div "Reports Scenario Health Check Energy Audit Account Timeline User Audit Trail In…" at bounding box center [208, 71] width 277 height 13
click at [186, 70] on icon at bounding box center [189, 71] width 6 height 5
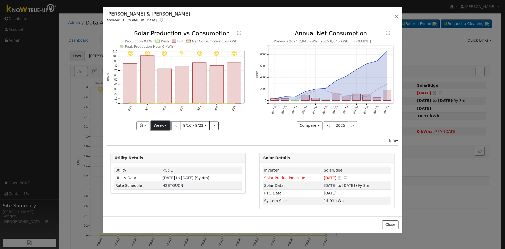
click at [161, 124] on button "Week" at bounding box center [160, 125] width 19 height 9
click at [163, 166] on link "Custom" at bounding box center [169, 165] width 37 height 7
select select "8"
click at [176, 124] on input "2025-09-16" at bounding box center [179, 125] width 17 height 8
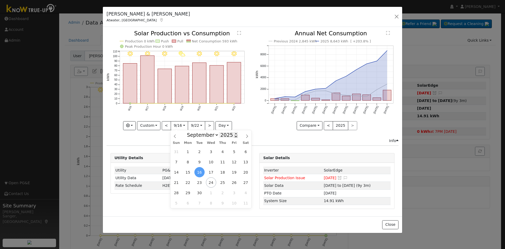
click at [234, 137] on span at bounding box center [236, 136] width 4 height 3
type input "2024"
click at [224, 159] on span "12" at bounding box center [223, 161] width 10 height 10
type input "2024-09-12"
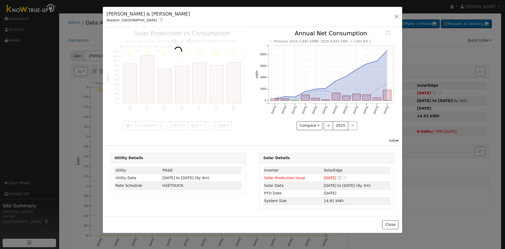
scroll to position [0, 4]
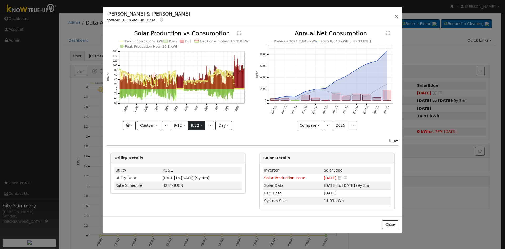
click at [194, 127] on input "2025-09-22" at bounding box center [196, 125] width 17 height 8
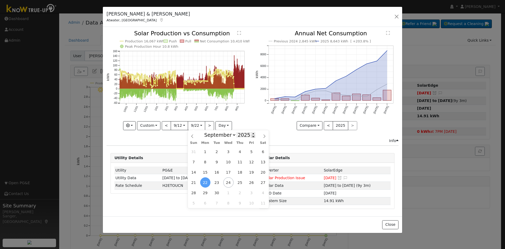
click at [251, 136] on span at bounding box center [253, 136] width 4 height 3
type input "2024"
click at [206, 182] on span "23" at bounding box center [205, 182] width 10 height 10
type input "2024-09-23"
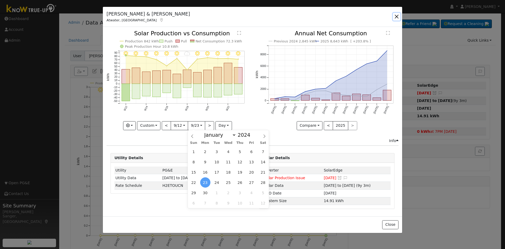
click at [398, 16] on button "button" at bounding box center [396, 16] width 7 height 7
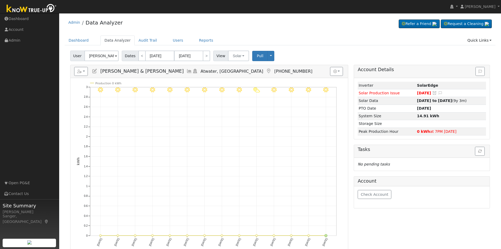
click at [94, 70] on icon at bounding box center [95, 71] width 6 height 5
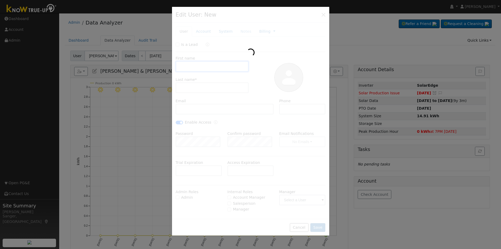
type input "02/28/2021"
type input "Glenn & Natalie"
type input "Nicholas"
type input "[EMAIL_ADDRESS][DOMAIN_NAME]"
type input "2092028701"
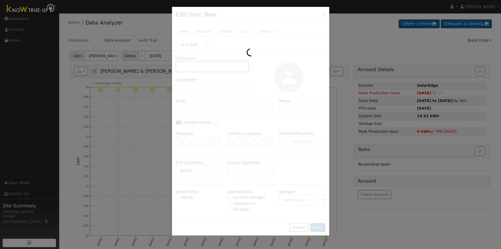
checkbox input "true"
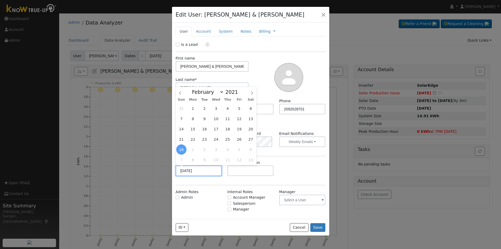
drag, startPoint x: 205, startPoint y: 171, endPoint x: 159, endPoint y: 170, distance: 45.8
click at [159, 170] on div "Edit User: Glenn & Natalie Nicholas Default Account Default Account 1689 Johnny…" at bounding box center [250, 124] width 501 height 249
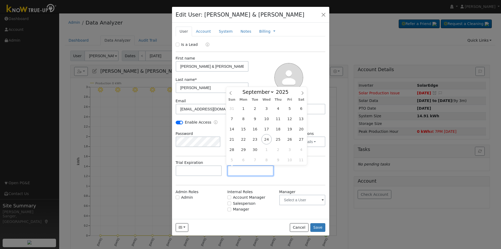
click at [236, 171] on input "text" at bounding box center [250, 170] width 46 height 11
click at [290, 90] on span at bounding box center [292, 90] width 4 height 3
type input "2026"
click at [265, 150] on span "30" at bounding box center [266, 149] width 10 height 10
type input "09/30/2026"
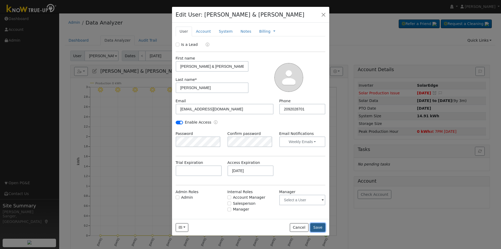
click at [320, 227] on button "Save" at bounding box center [317, 227] width 15 height 9
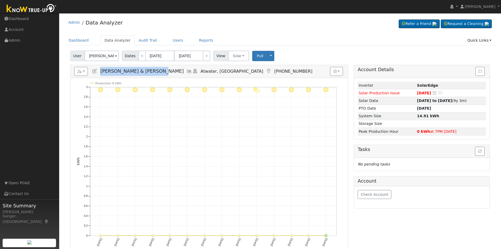
drag, startPoint x: 100, startPoint y: 70, endPoint x: 152, endPoint y: 72, distance: 52.1
click at [152, 72] on h5 "Reports Scenario Health Check Energy Audit Account Timeline User Audit Trail In…" at bounding box center [209, 71] width 270 height 9
copy span "[PERSON_NAME] & [PERSON_NAME]"
click at [169, 39] on link "Users" at bounding box center [178, 41] width 18 height 10
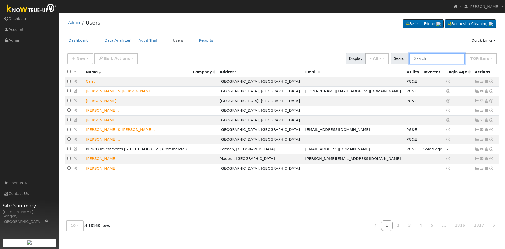
click at [423, 58] on input "text" at bounding box center [437, 58] width 56 height 11
paste input "[PERSON_NAME] & [PERSON_NAME]"
type input "[PERSON_NAME] & [PERSON_NAME]"
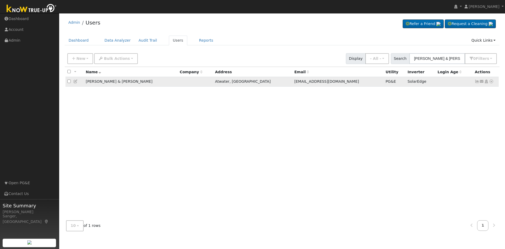
click at [483, 82] on icon at bounding box center [481, 81] width 5 height 4
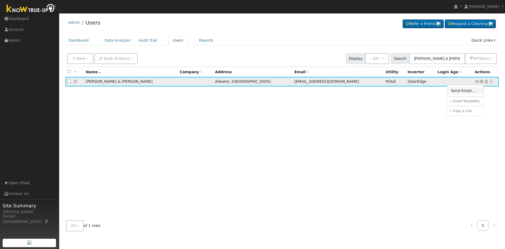
click at [468, 92] on link "Send Email..." at bounding box center [465, 90] width 37 height 7
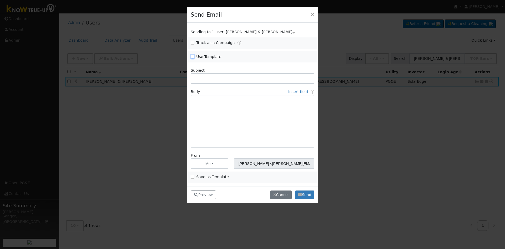
click at [192, 56] on input "Use Template" at bounding box center [193, 57] width 4 height 4
checkbox input "true"
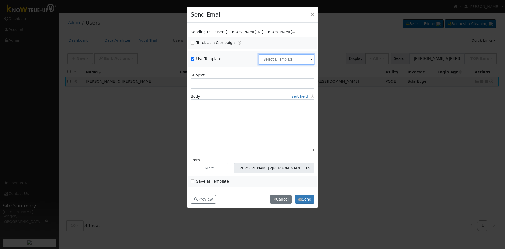
click at [271, 61] on input "text" at bounding box center [287, 59] width 56 height 11
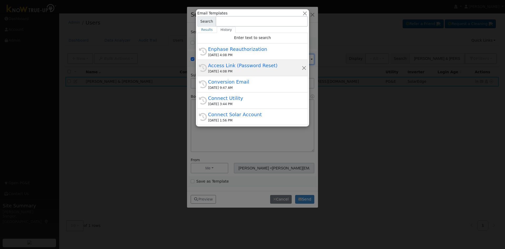
click at [254, 71] on div "[DATE] 4:08 PM" at bounding box center [255, 71] width 94 height 5
type input "Access Link (Password Reset)"
type input "Know True-Up Access Link (Password Reset)"
type textarea "Dear {user_fname}, Here is a link to access Know True-Up. You will be asked to …"
type input "Know True-Up <[EMAIL_ADDRESS][DOMAIN_NAME]>"
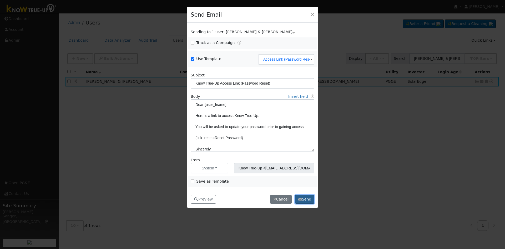
click at [304, 199] on button "Send" at bounding box center [304, 199] width 19 height 9
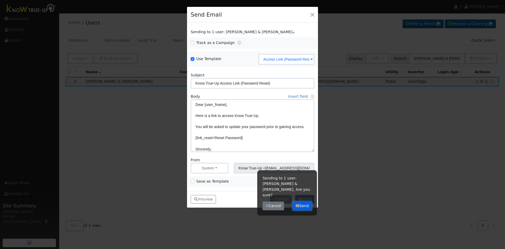
click at [304, 201] on button "Send" at bounding box center [302, 205] width 19 height 9
